Goal: Leave review/rating: Share an evaluation or opinion about a product, service, or content

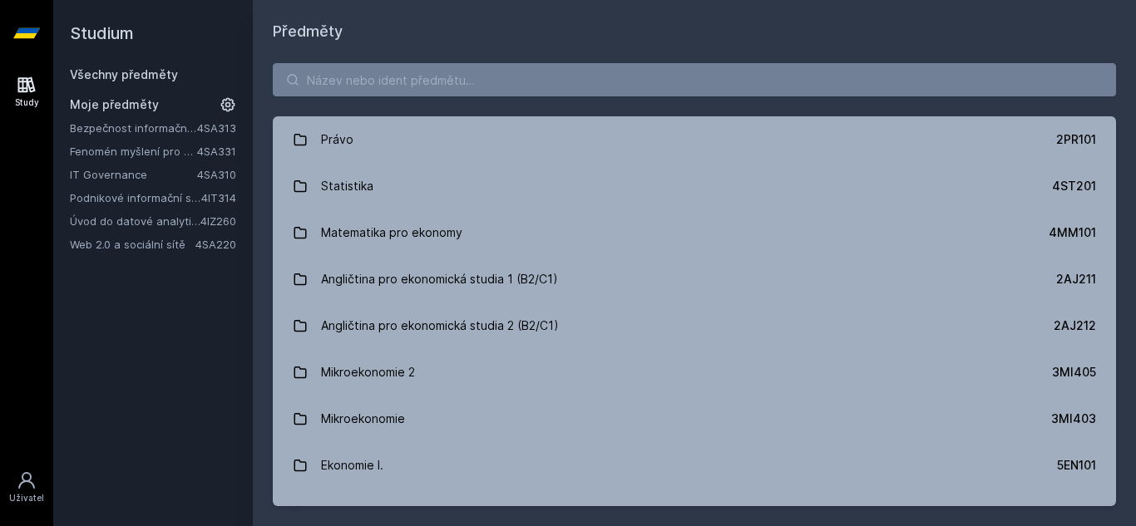
click at [120, 195] on link "Podnikové informační systémy" at bounding box center [135, 198] width 131 height 17
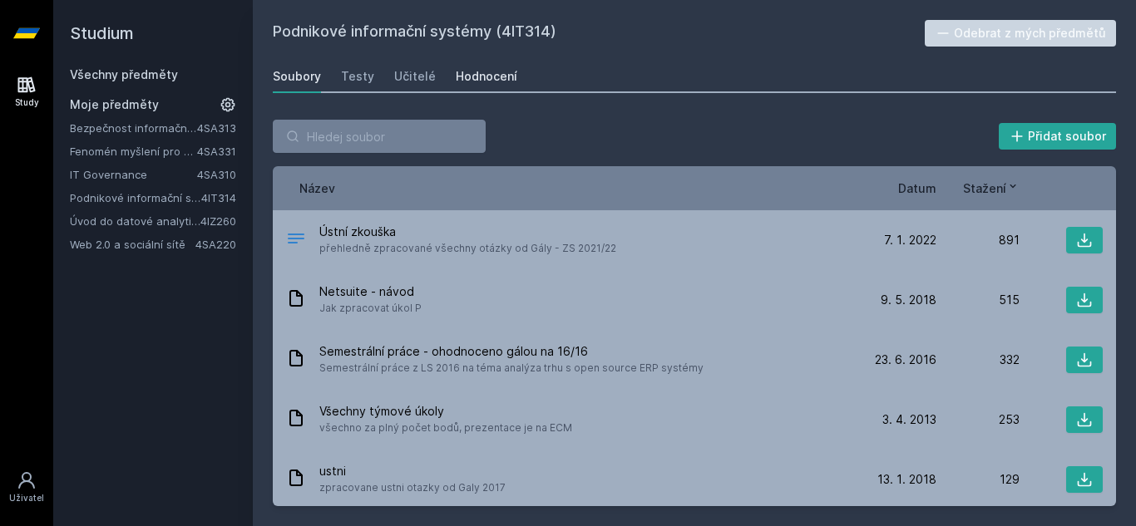
click at [470, 73] on div "Hodnocení" at bounding box center [487, 76] width 62 height 17
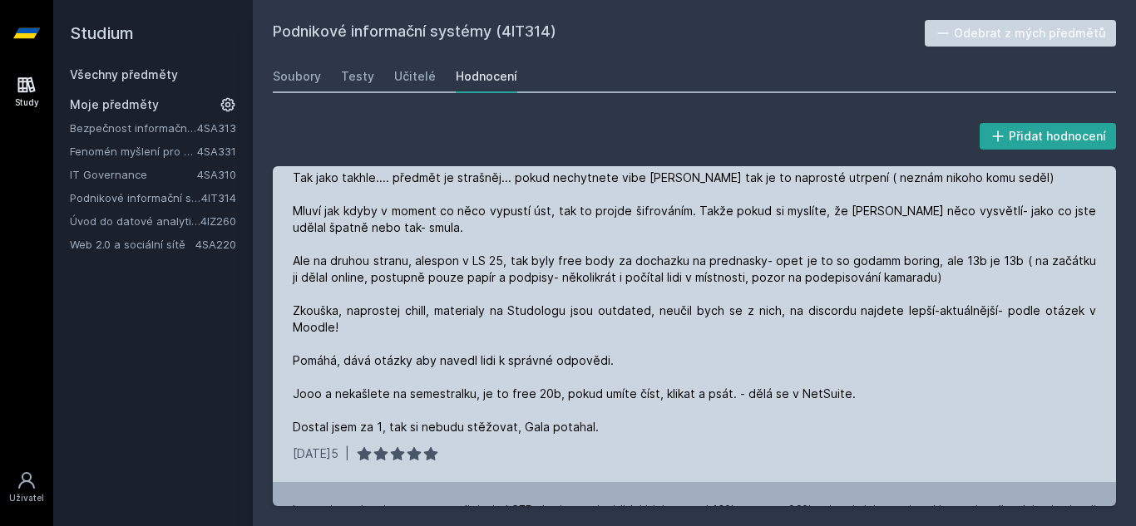
scroll to position [17, 0]
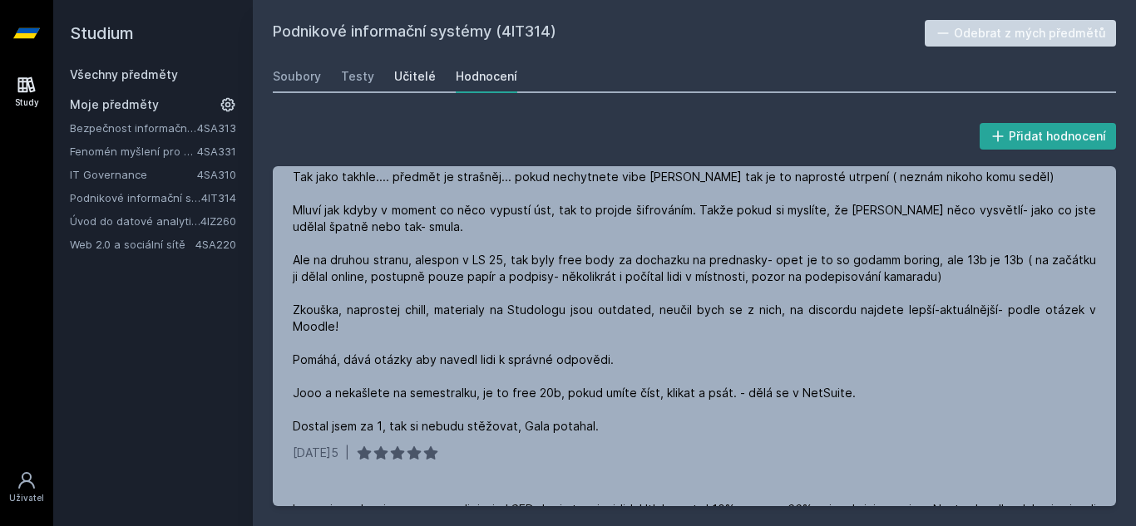
click at [417, 66] on link "Učitelé" at bounding box center [415, 76] width 42 height 33
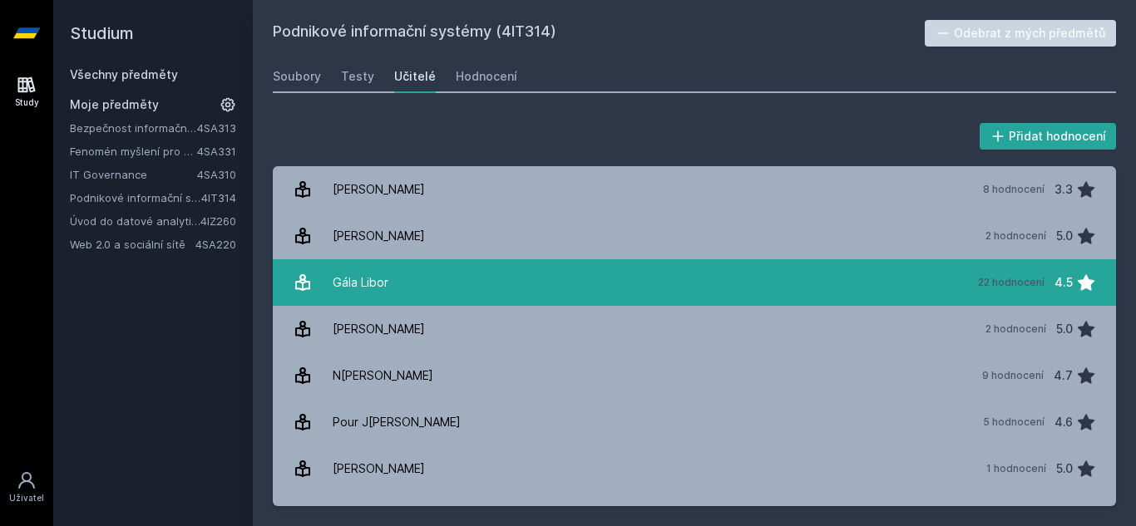
click at [368, 290] on div "Gála Libor" at bounding box center [361, 282] width 56 height 33
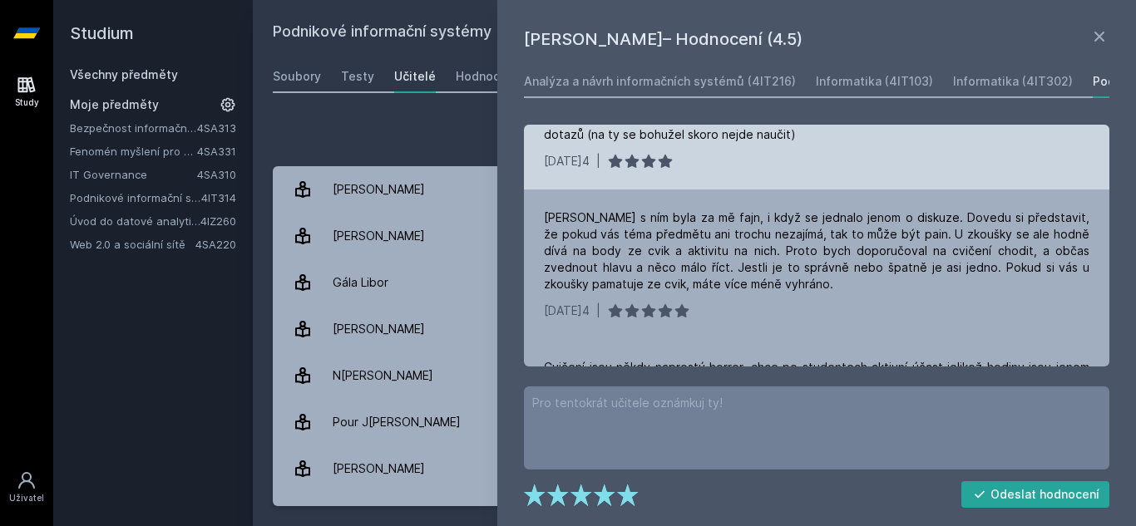
scroll to position [86, 0]
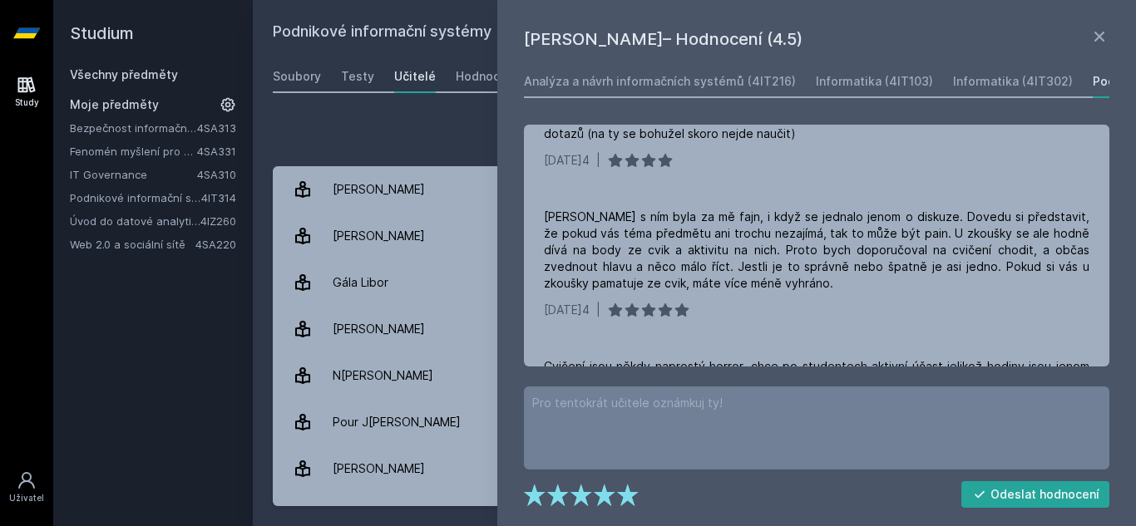
click at [443, 106] on div "Přidat hodnocení L[PERSON_NAME]– Hodnocení (4.5) Analýza a návrh informačních s…" at bounding box center [694, 313] width 883 height 427
click at [469, 84] on div "Hodnocení" at bounding box center [487, 76] width 62 height 17
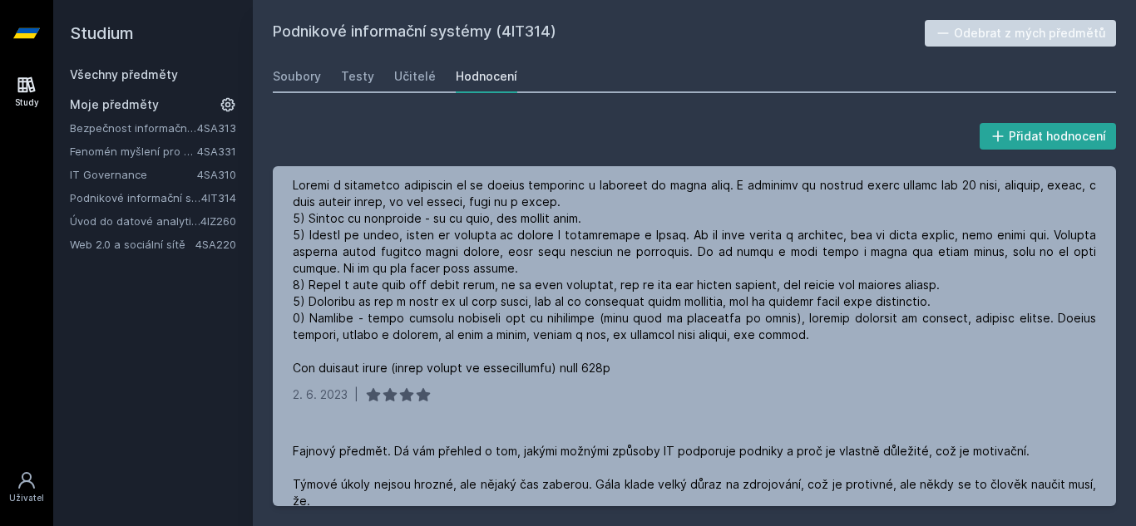
scroll to position [1225, 0]
